Goal: Task Accomplishment & Management: Manage account settings

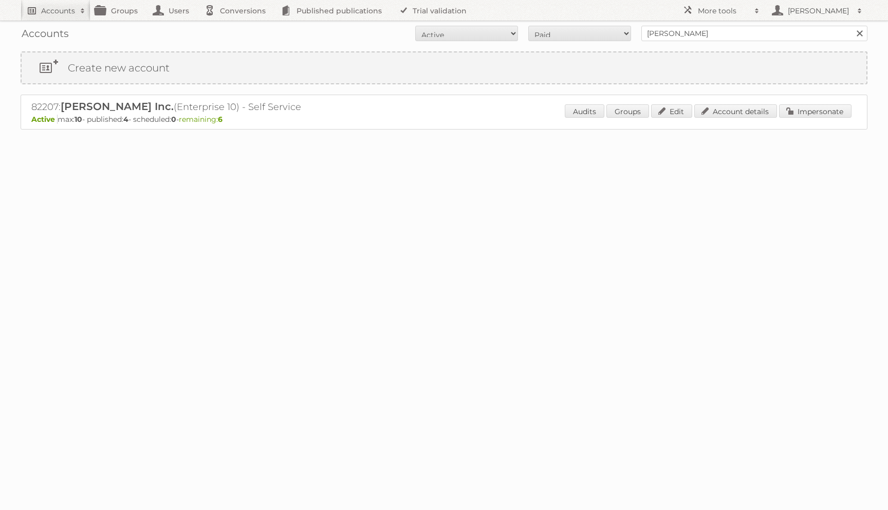
click at [67, 14] on h2 "Accounts" at bounding box center [58, 11] width 34 height 10
type input"] "evergreen"
click at [237, 26] on input "Search" at bounding box center [244, 33] width 15 height 15
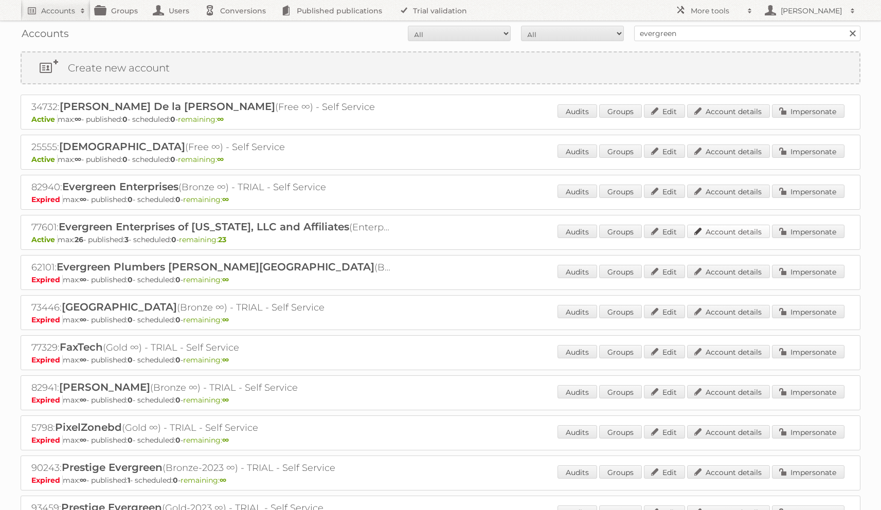
click at [723, 232] on link "Account details" at bounding box center [728, 231] width 83 height 13
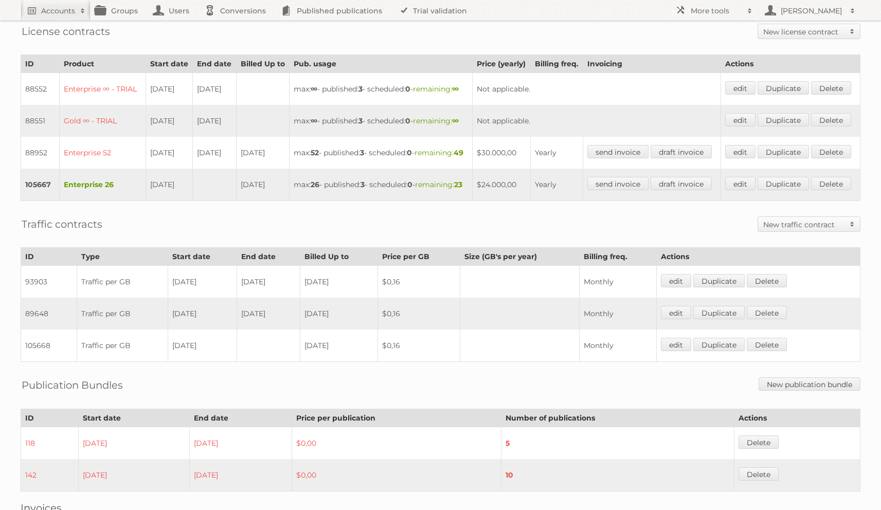
scroll to position [419, 0]
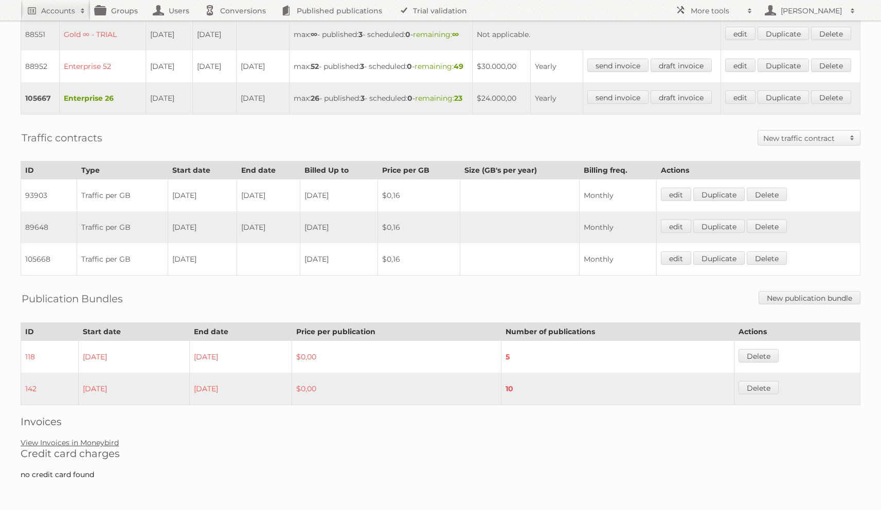
click at [99, 440] on link "View Invoices in Moneybird" at bounding box center [70, 442] width 98 height 9
click at [68, 444] on link "View Invoices in Moneybird" at bounding box center [70, 442] width 98 height 9
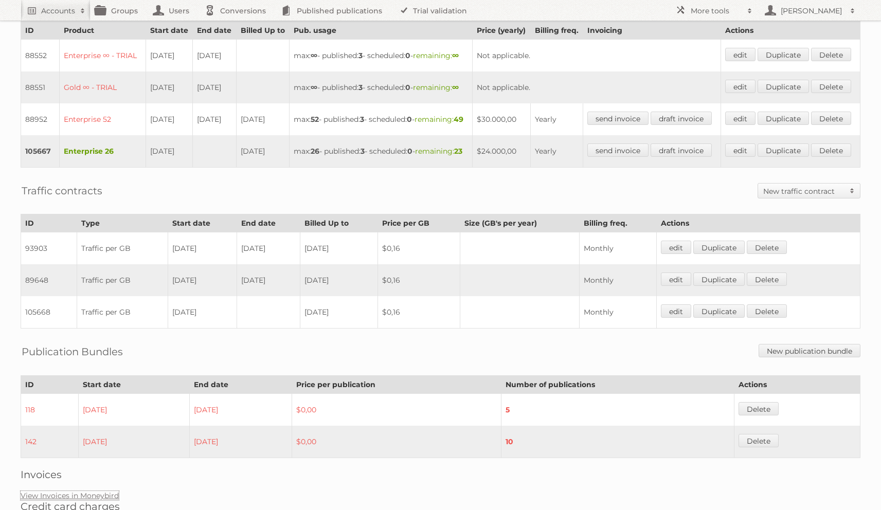
scroll to position [315, 0]
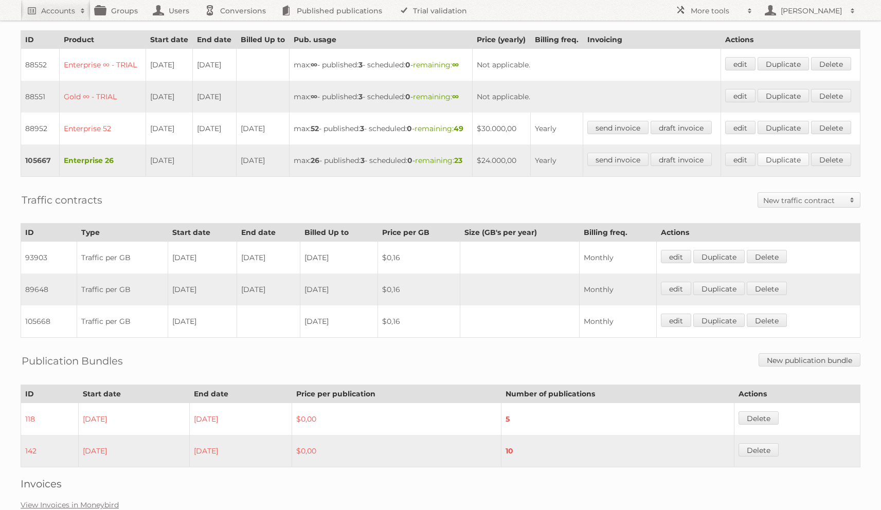
click at [784, 166] on link "Duplicate" at bounding box center [782, 159] width 51 height 13
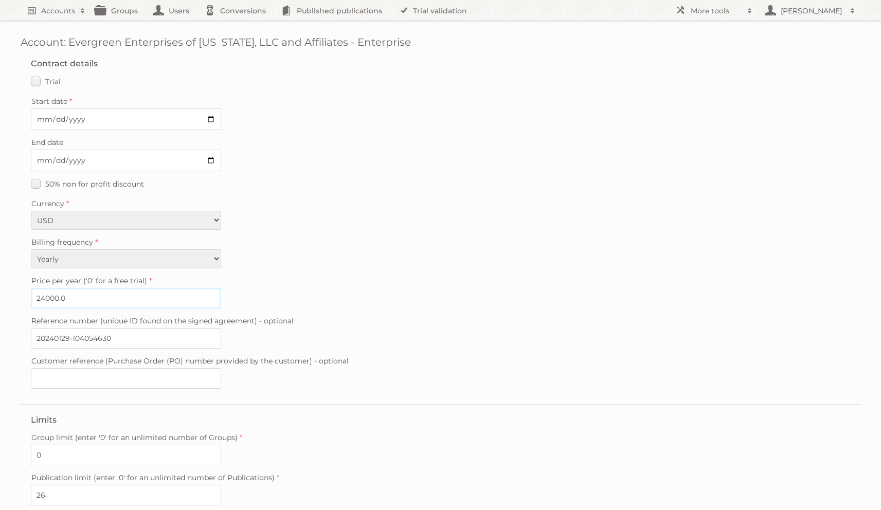
click at [47, 296] on input "24000.0" at bounding box center [126, 298] width 190 height 21
type input "26700.0"
click at [43, 120] on input "Start date" at bounding box center [126, 119] width 190 height 22
type input "2026-04-02"
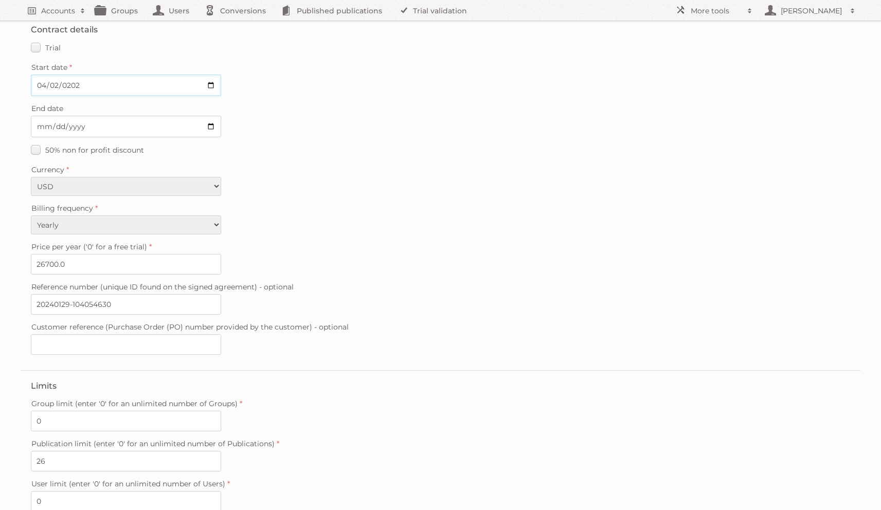
scroll to position [145, 0]
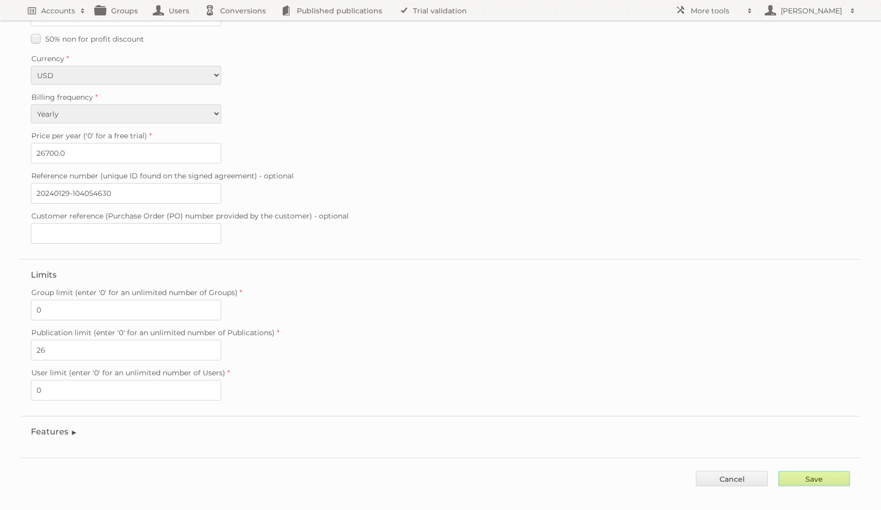
click at [785, 471] on input "Save" at bounding box center [814, 478] width 72 height 15
type input "..."
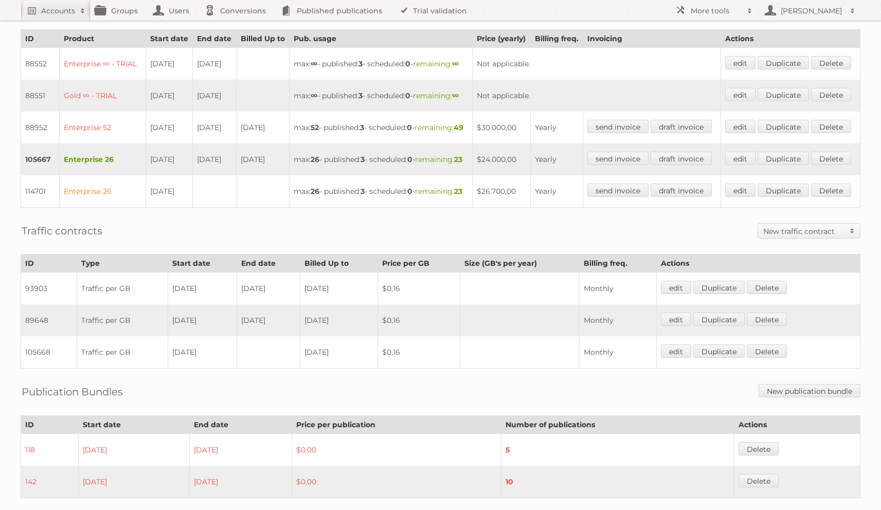
scroll to position [320, 0]
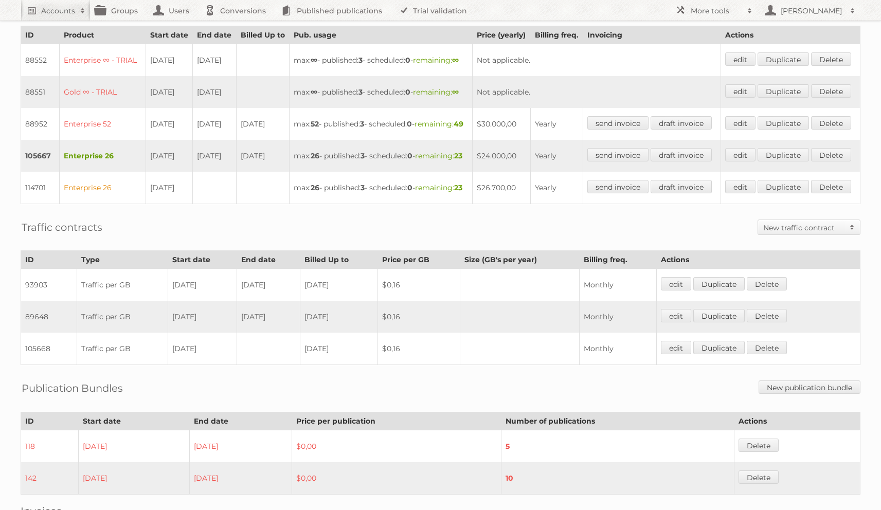
click at [38, 204] on td "114701" at bounding box center [40, 188] width 39 height 32
copy td "114701"
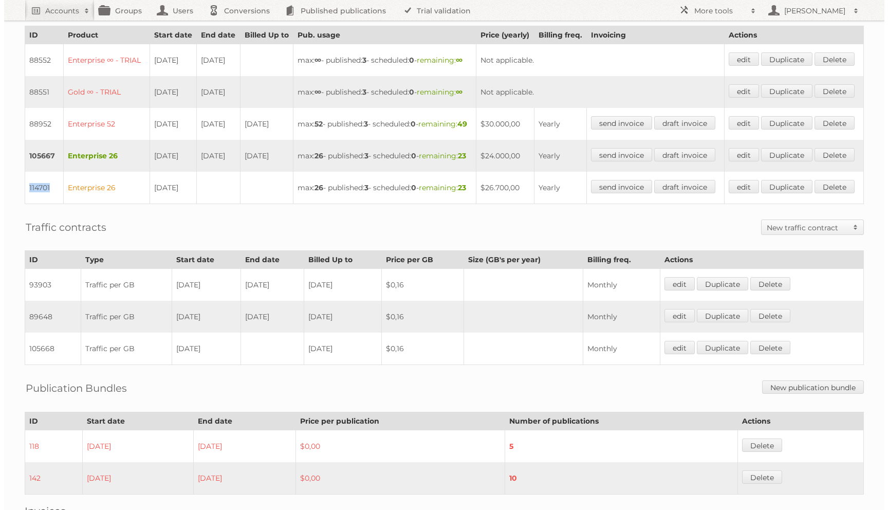
scroll to position [0, 0]
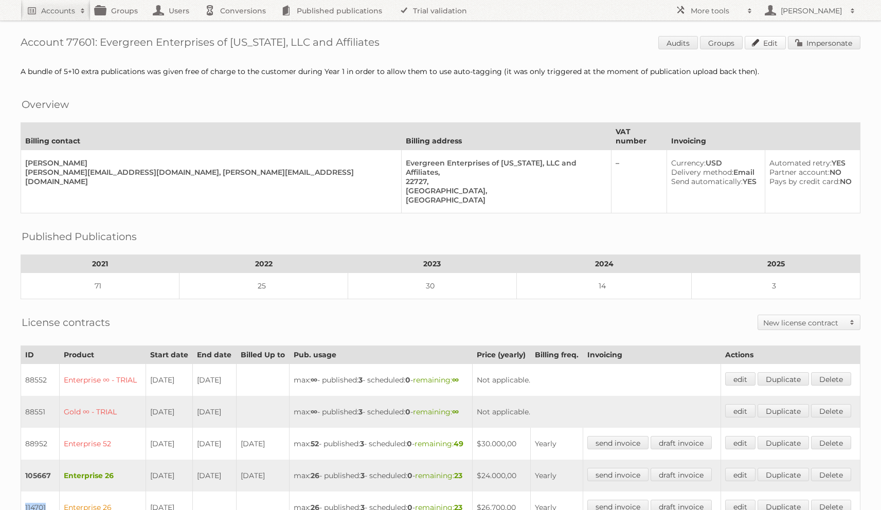
click at [767, 39] on link "Edit" at bounding box center [764, 42] width 41 height 13
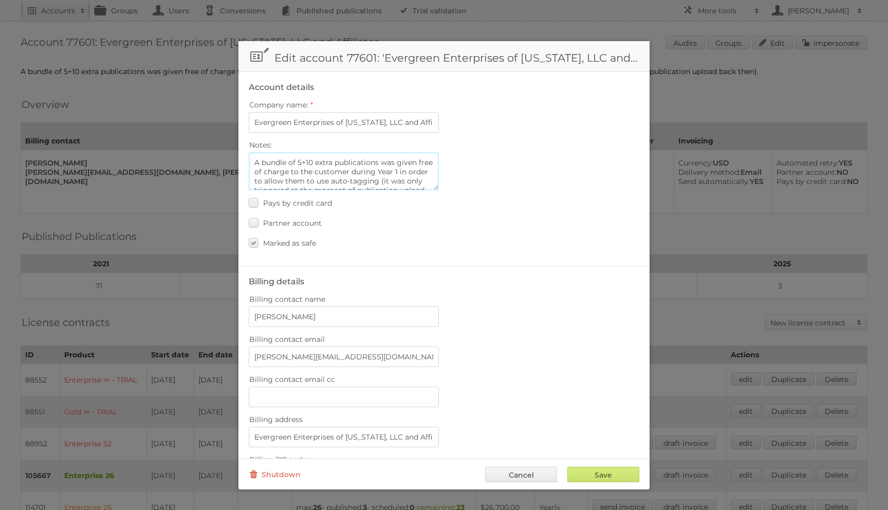
click at [374, 172] on textarea "A bundle of 5+10 extra publications was given free of charge to the customer du…" at bounding box center [344, 171] width 190 height 38
paste textarea "114701"
type textarea "A bundle of 5+10 extra publications was given free of charge to the customer du…"
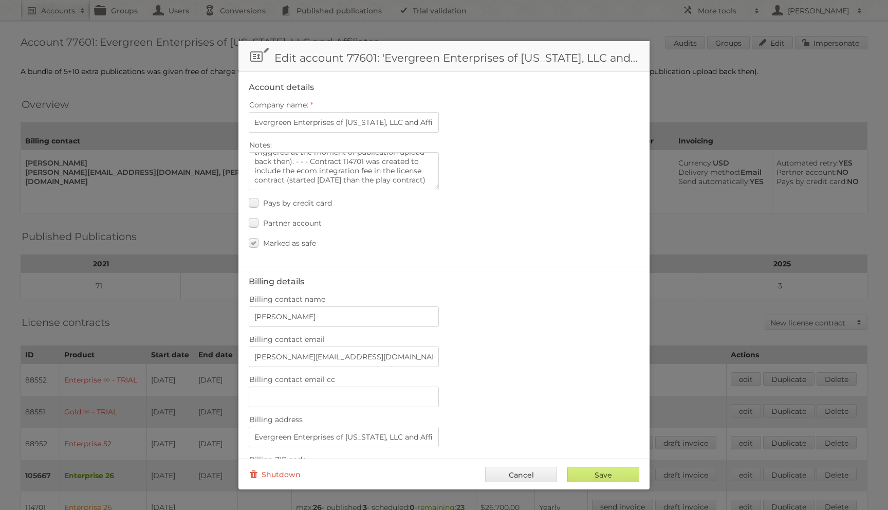
click at [594, 464] on div "Save Cancel Shutdown" at bounding box center [444, 474] width 411 height 31
click at [589, 468] on input "Save" at bounding box center [604, 474] width 72 height 15
type input "..."
